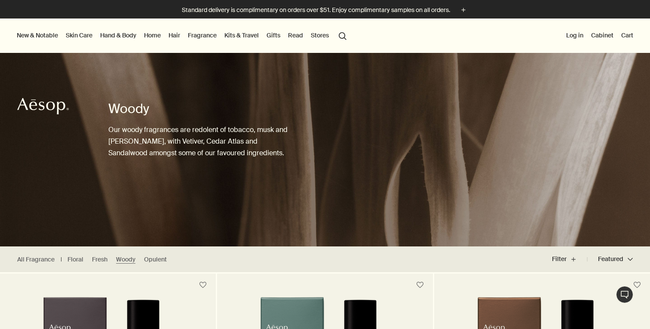
click at [117, 34] on link "Hand & Body" at bounding box center [118, 35] width 40 height 11
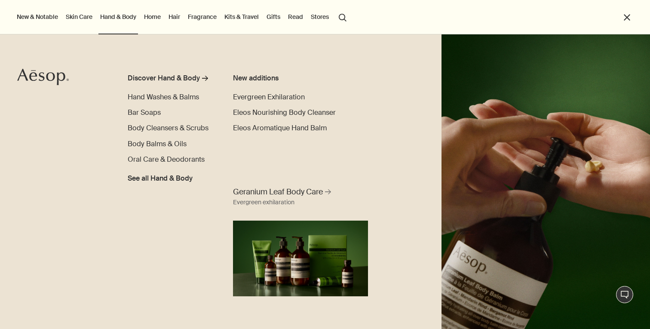
click at [79, 16] on link "Skin Care" at bounding box center [79, 16] width 30 height 11
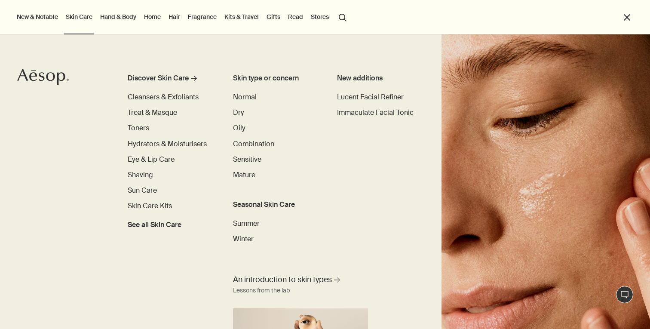
click at [180, 15] on link "Hair" at bounding box center [174, 16] width 15 height 11
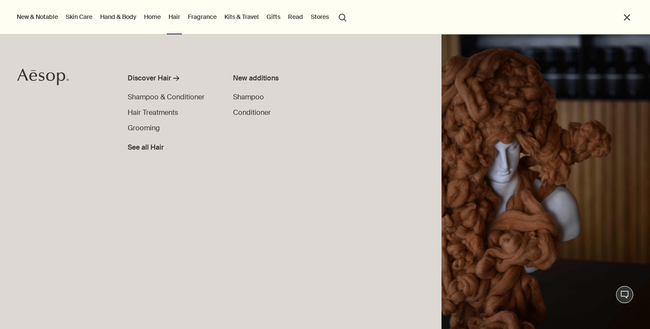
click at [109, 20] on link "Hand & Body" at bounding box center [118, 16] width 40 height 11
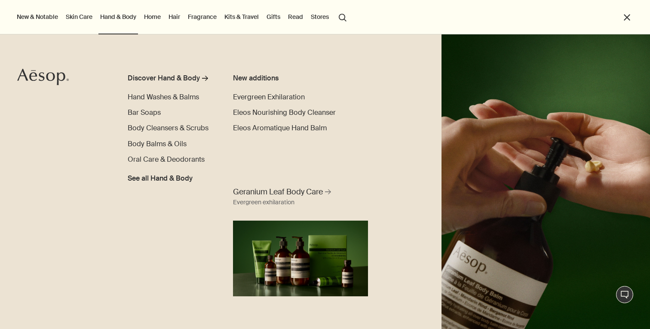
click at [76, 21] on link "Skin Care" at bounding box center [79, 16] width 30 height 11
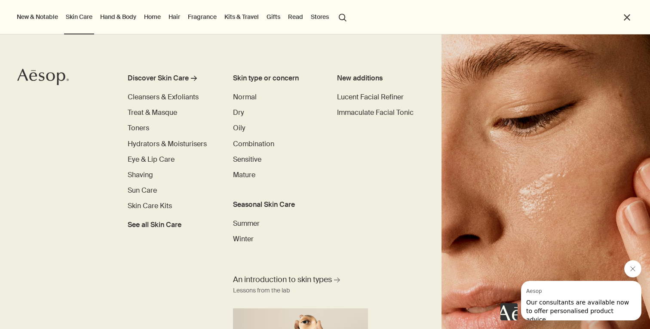
click at [121, 21] on link "Hand & Body" at bounding box center [118, 16] width 40 height 11
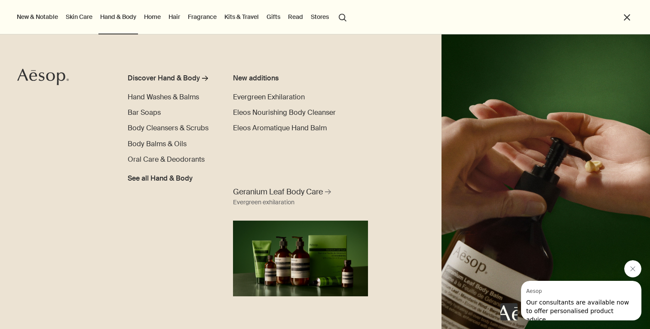
click at [32, 73] on icon "Aesop" at bounding box center [43, 76] width 52 height 17
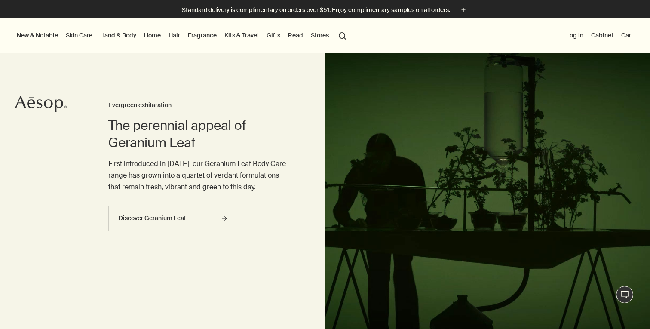
click at [76, 38] on link "Skin Care" at bounding box center [79, 35] width 30 height 11
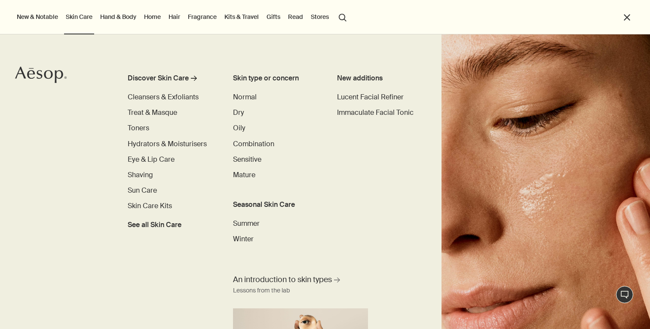
click at [106, 15] on link "Hand & Body" at bounding box center [118, 16] width 40 height 11
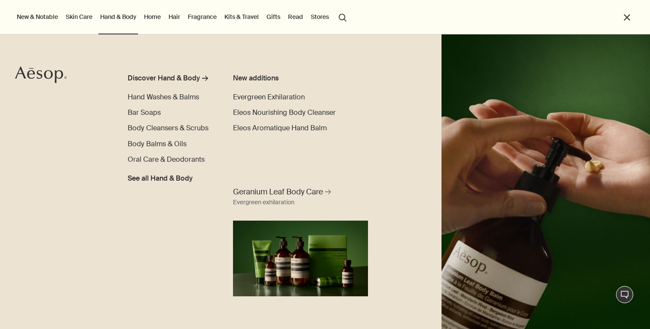
click at [78, 12] on link "Skin Care" at bounding box center [79, 16] width 30 height 11
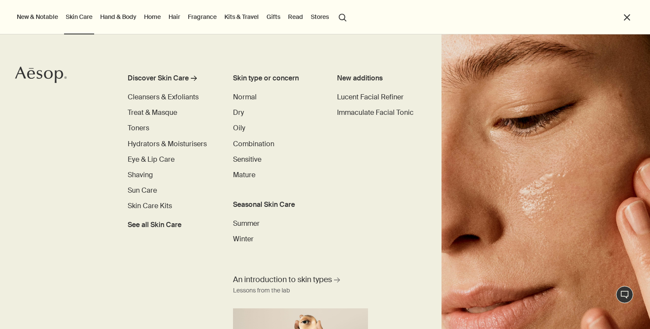
click at [159, 17] on link "Home" at bounding box center [152, 16] width 20 height 11
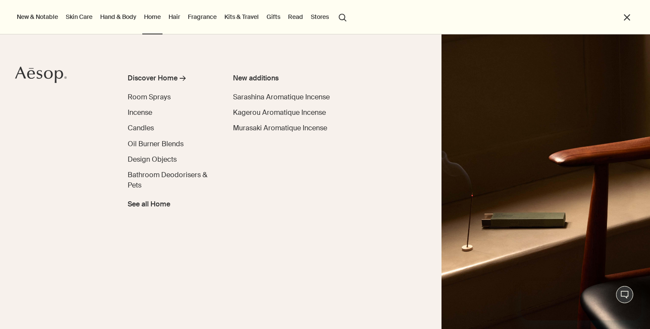
click at [192, 15] on link "Fragrance" at bounding box center [202, 16] width 32 height 11
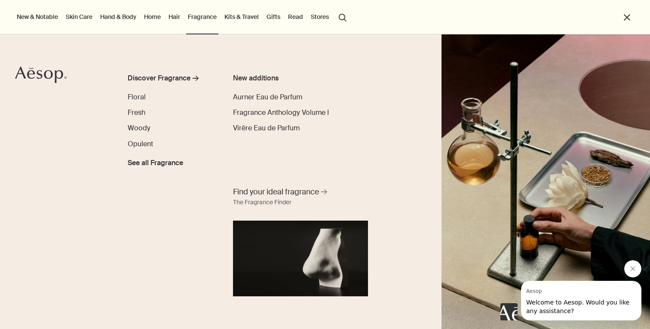
click at [171, 19] on link "Hair" at bounding box center [174, 16] width 15 height 11
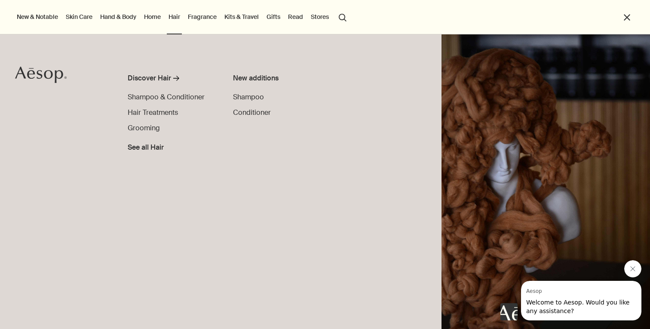
click at [335, 18] on button "search Search" at bounding box center [342, 17] width 15 height 16
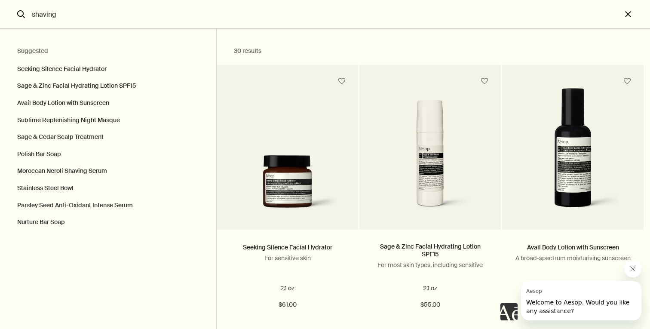
type input "shaving"
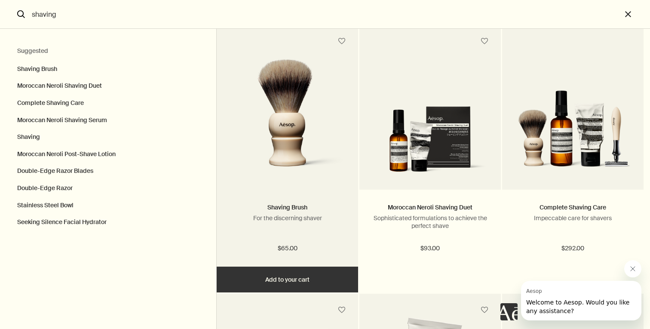
scroll to position [46, 0]
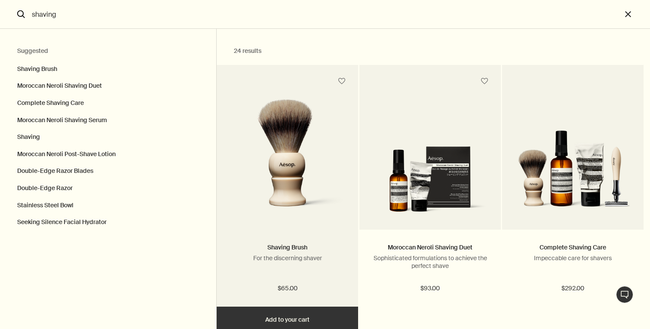
click at [284, 163] on img "Search" at bounding box center [287, 158] width 116 height 118
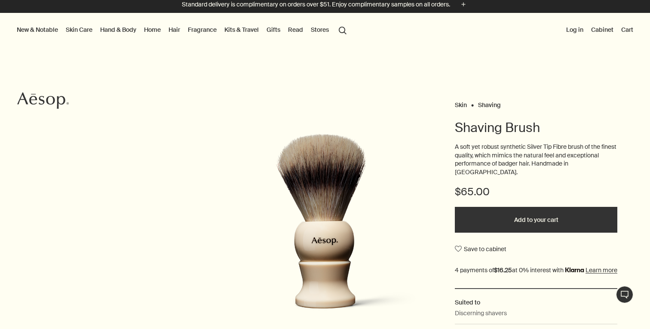
scroll to position [6, 0]
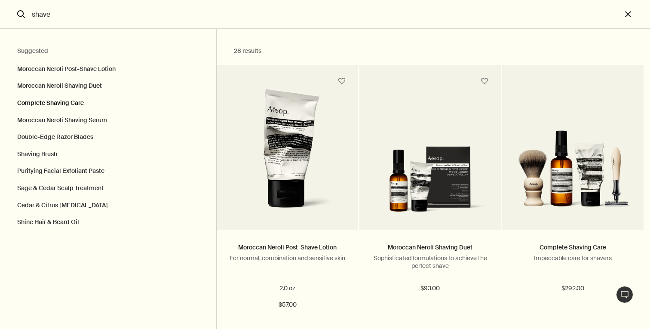
click at [49, 104] on button "Complete Shaving Care" at bounding box center [108, 103] width 216 height 17
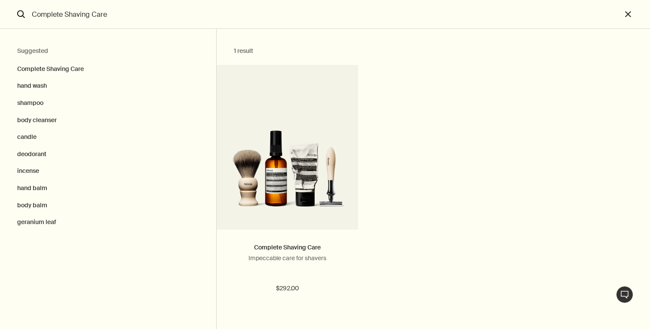
click at [53, 15] on input "Complete Shaving Care" at bounding box center [324, 14] width 593 height 28
click at [52, 10] on input "Complete Shaving Care" at bounding box center [324, 14] width 593 height 28
click at [52, 12] on input "Complete Shaving Care" at bounding box center [324, 14] width 593 height 28
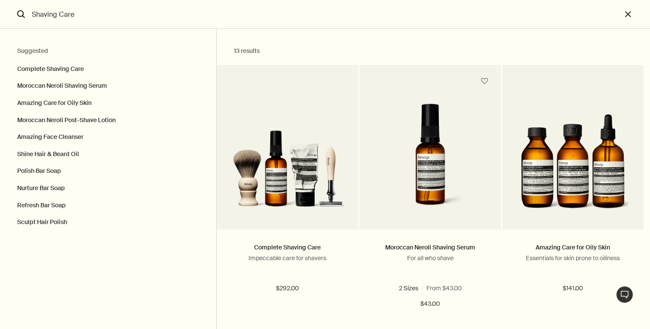
click at [66, 18] on input "Shaving Care" at bounding box center [324, 14] width 593 height 28
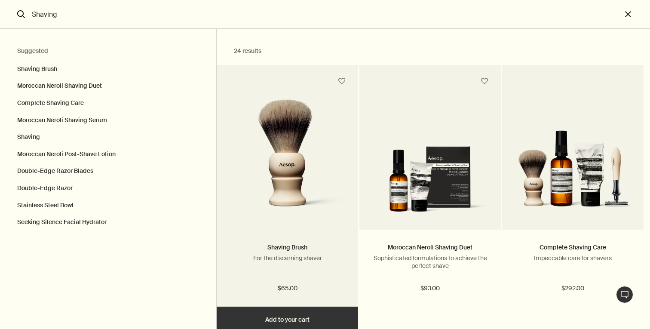
type input "Shaving"
click at [297, 314] on button "Add Add to your cart" at bounding box center [287, 319] width 141 height 26
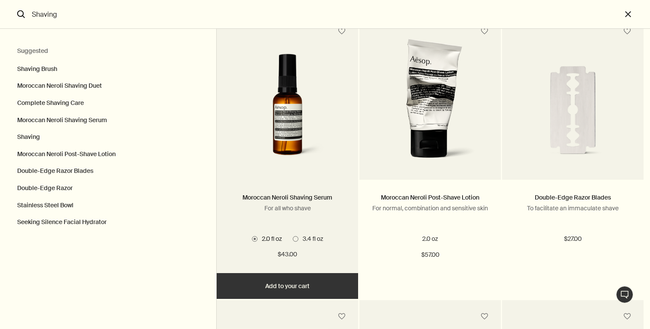
scroll to position [321, 0]
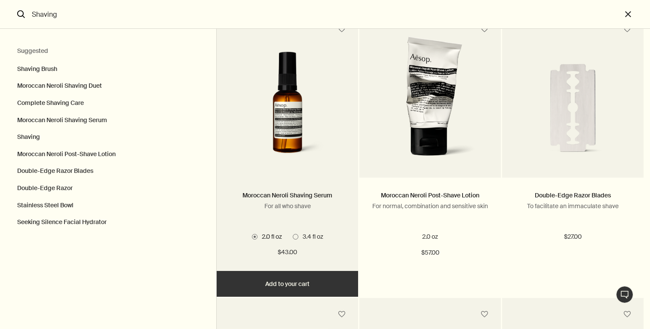
click at [295, 239] on span "Search" at bounding box center [296, 237] width 6 height 6
click at [254, 239] on span "Search" at bounding box center [255, 237] width 6 height 6
click at [296, 239] on span "Search" at bounding box center [296, 237] width 6 height 6
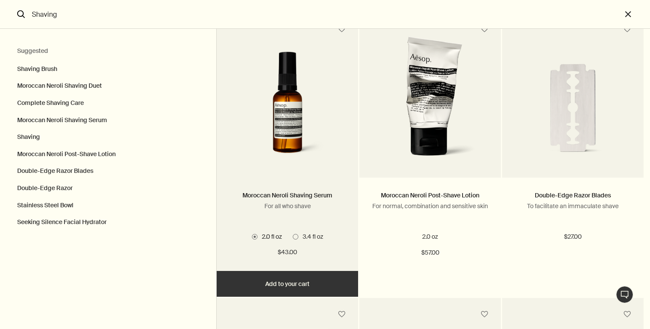
click at [296, 109] on img "Search" at bounding box center [287, 106] width 116 height 118
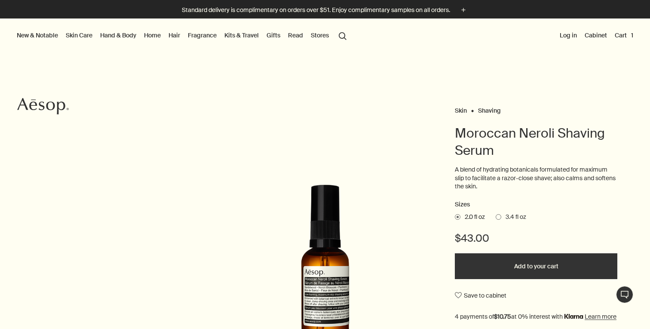
scroll to position [70, 0]
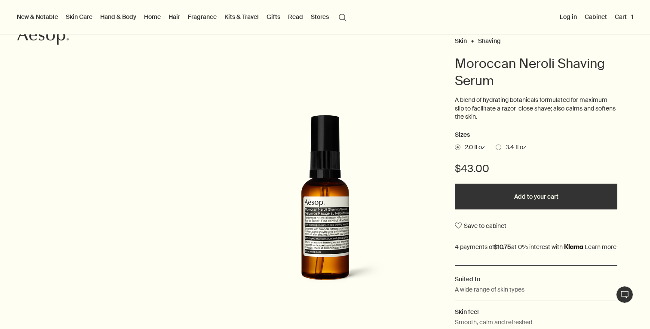
click at [500, 149] on span at bounding box center [498, 147] width 6 height 6
click at [495, 149] on input "3.4 fl oz" at bounding box center [495, 146] width 0 height 6
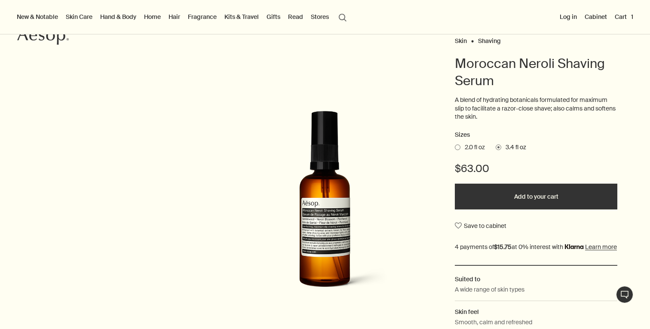
click at [499, 193] on button "Add to your cart" at bounding box center [536, 196] width 162 height 26
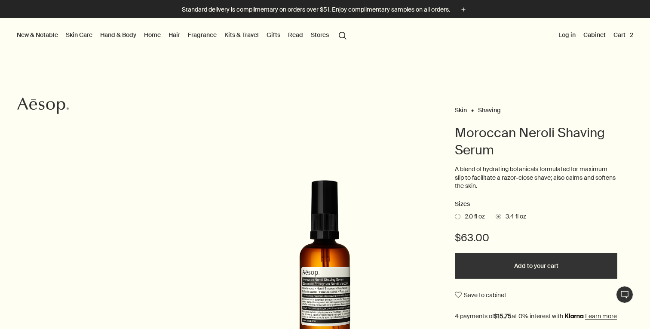
scroll to position [0, 0]
click at [194, 35] on link "Fragrance" at bounding box center [202, 35] width 32 height 11
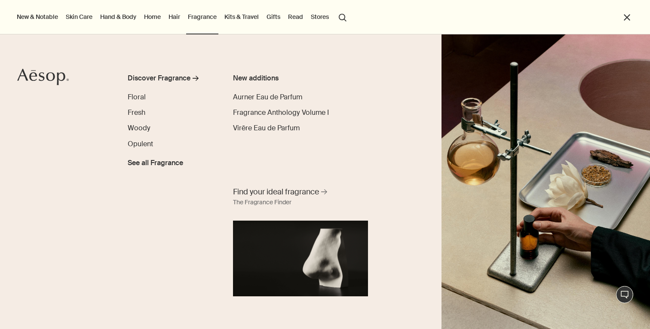
click at [83, 18] on link "Skin Care" at bounding box center [79, 16] width 30 height 11
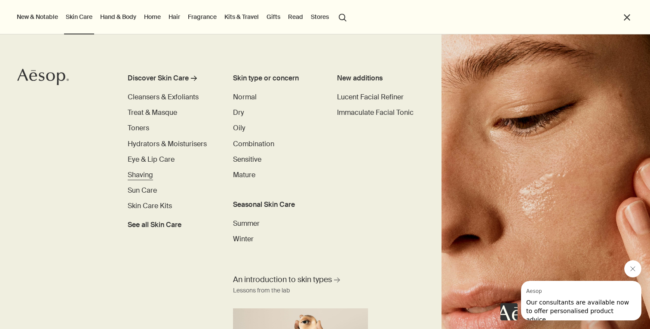
click at [143, 172] on span "Shaving" at bounding box center [140, 174] width 25 height 9
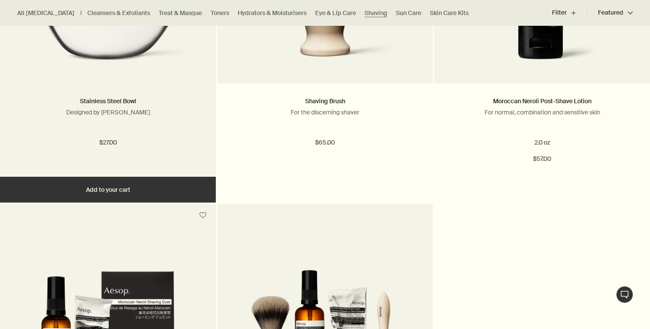
scroll to position [706, 0]
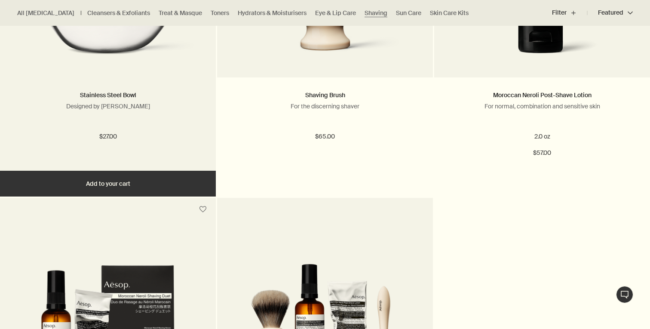
click at [113, 187] on button "Add Add to your cart" at bounding box center [108, 184] width 216 height 26
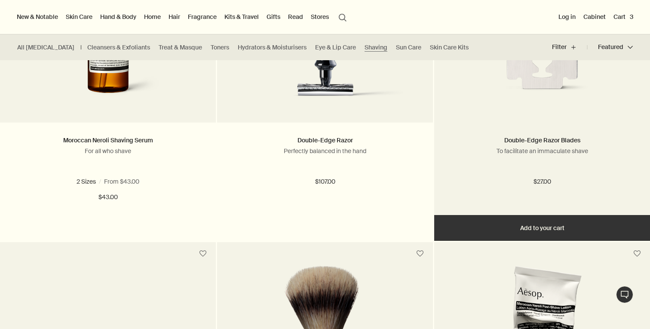
scroll to position [172, 0]
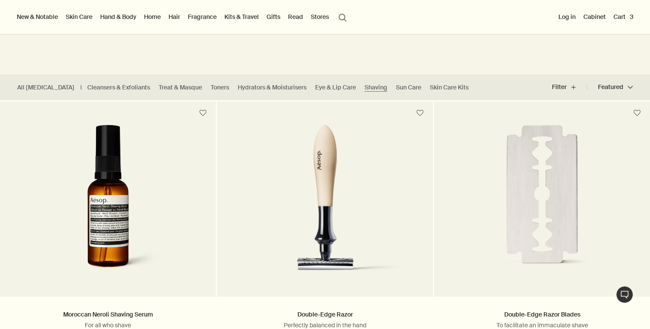
click at [623, 13] on button "Cart 3" at bounding box center [622, 16] width 23 height 11
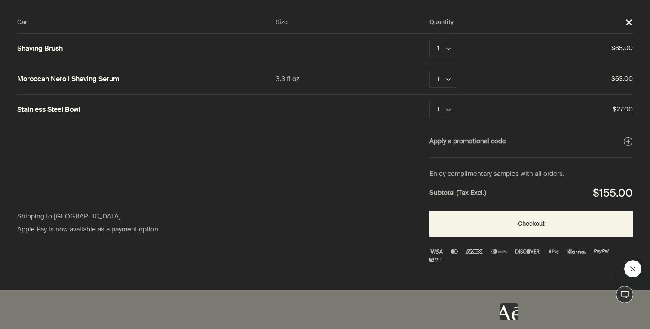
scroll to position [0, 0]
click at [40, 46] on link "Shaving Brush" at bounding box center [40, 48] width 46 height 9
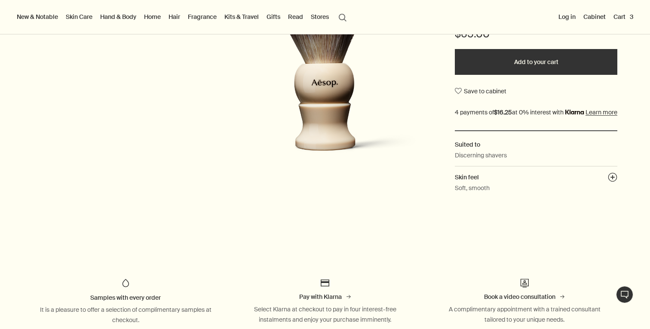
scroll to position [54, 0]
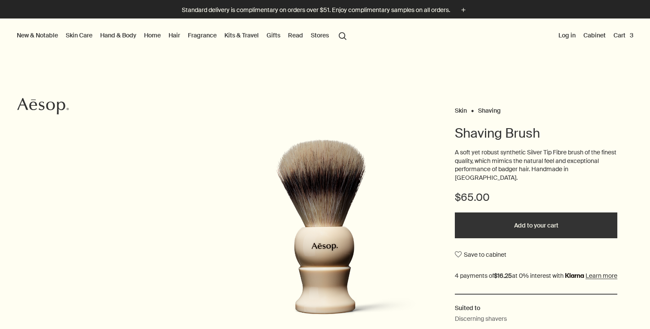
click at [627, 32] on button "Cart 3" at bounding box center [622, 35] width 23 height 11
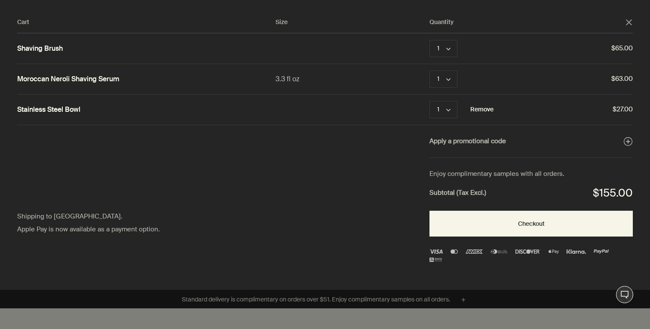
click at [487, 108] on button "Remove" at bounding box center [481, 109] width 23 height 10
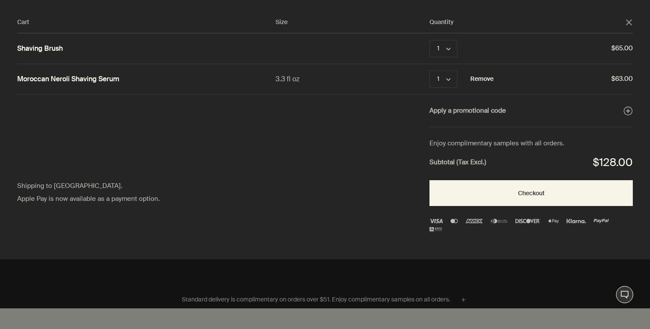
click at [487, 82] on button "Remove" at bounding box center [481, 79] width 23 height 10
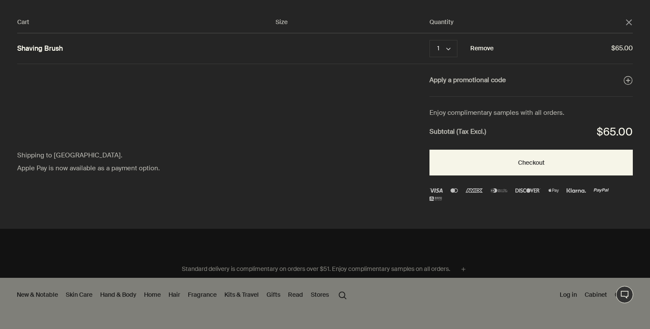
click at [483, 48] on button "Remove" at bounding box center [481, 48] width 23 height 10
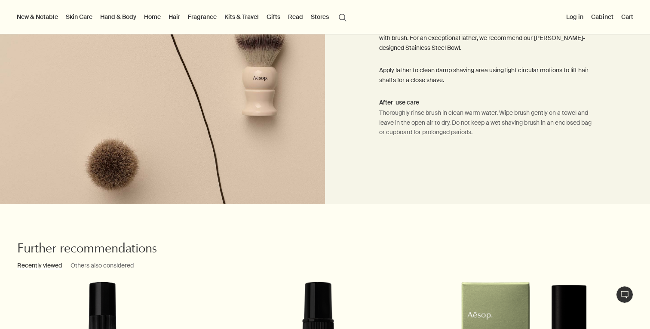
scroll to position [856, 0]
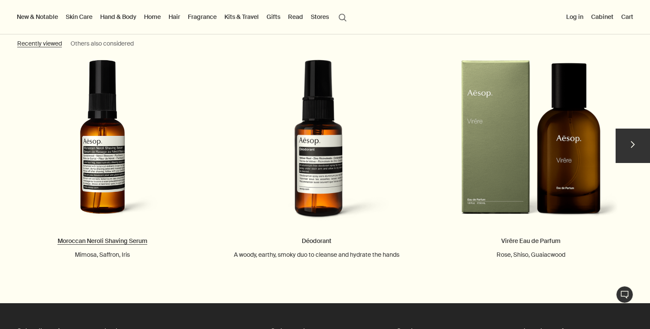
click at [96, 157] on link "Moroccan Neroli Shaving Serum Mimosa, Saffron, Iris" at bounding box center [102, 159] width 187 height 199
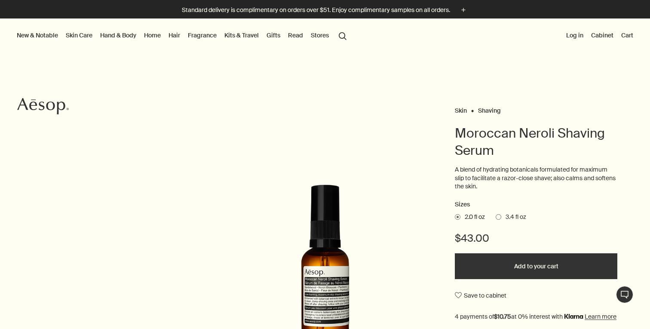
click at [499, 214] on span at bounding box center [498, 217] width 6 height 6
click at [495, 214] on input "3.4 fl oz" at bounding box center [495, 216] width 0 height 6
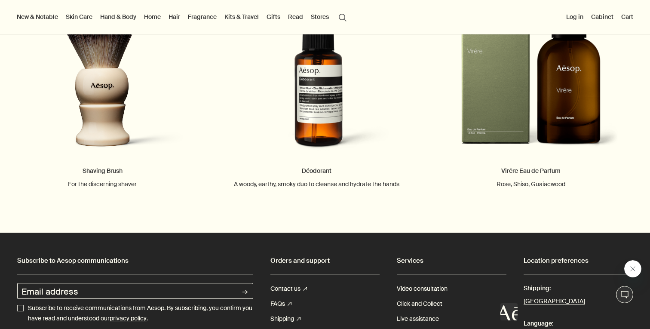
click at [628, 15] on button "Cart" at bounding box center [626, 16] width 15 height 11
